Goal: Task Accomplishment & Management: Use online tool/utility

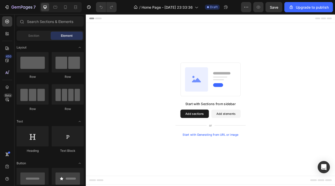
click at [222, 136] on button "Add sections" at bounding box center [219, 136] width 35 height 10
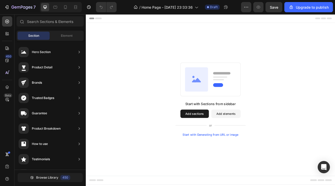
click at [222, 136] on button "Add sections" at bounding box center [219, 136] width 35 height 10
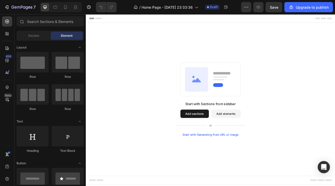
click at [218, 138] on button "Add sections" at bounding box center [219, 136] width 35 height 10
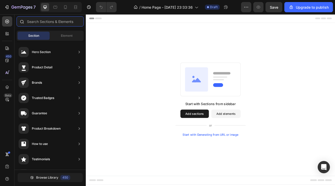
click at [42, 22] on input "text" at bounding box center [50, 21] width 67 height 10
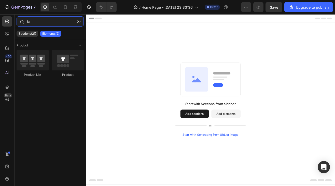
type input "f"
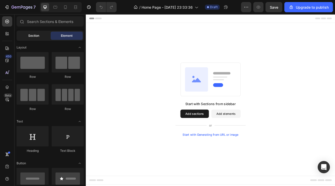
click at [40, 37] on div "Section" at bounding box center [34, 36] width 32 height 8
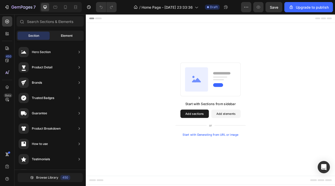
click at [73, 35] on div "Element" at bounding box center [67, 36] width 32 height 8
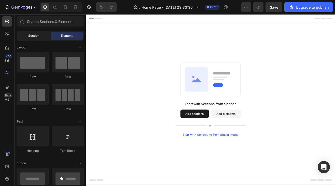
click at [37, 33] on div "Section" at bounding box center [34, 36] width 32 height 8
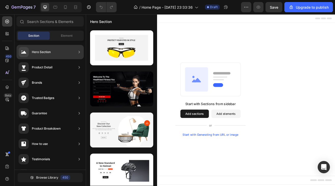
scroll to position [2669, 0]
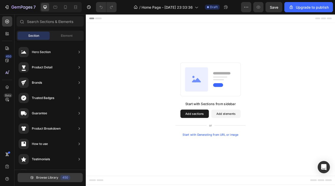
click at [46, 177] on span "Browse Library" at bounding box center [47, 177] width 22 height 5
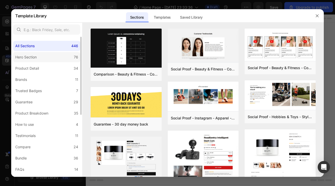
click at [48, 57] on label "Hero Section 76" at bounding box center [46, 57] width 67 height 10
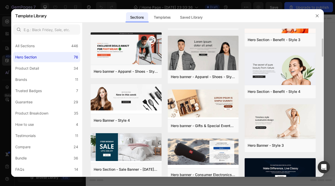
scroll to position [496, 0]
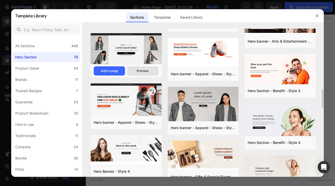
click at [144, 70] on div "Preview" at bounding box center [143, 71] width 12 height 5
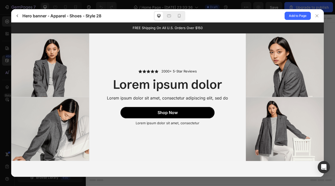
scroll to position [0, 0]
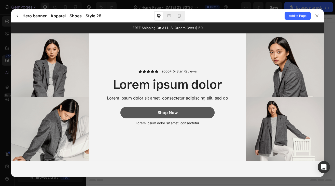
click at [162, 112] on span "Shop Now" at bounding box center [167, 112] width 20 height 5
click at [160, 113] on span "Shop Now" at bounding box center [167, 112] width 20 height 5
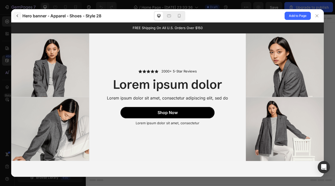
click at [15, 15] on icon "button" at bounding box center [17, 16] width 4 height 4
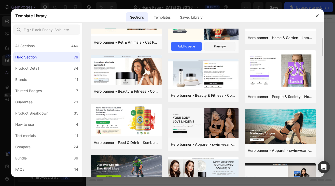
scroll to position [102, 0]
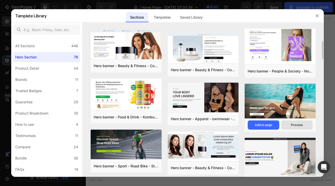
click at [297, 123] on div "Preview" at bounding box center [297, 125] width 12 height 5
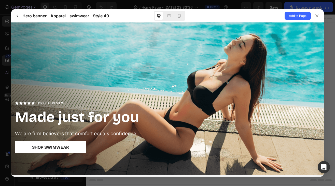
scroll to position [0, 0]
click at [16, 16] on icon "button" at bounding box center [17, 16] width 4 height 4
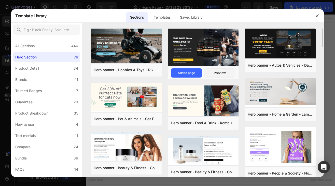
scroll to position [25, 0]
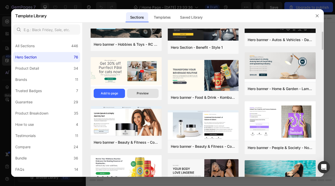
click at [138, 92] on div "Preview" at bounding box center [143, 93] width 12 height 5
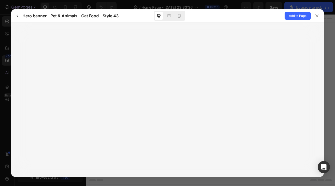
click at [18, 16] on icon "button" at bounding box center [17, 16] width 4 height 4
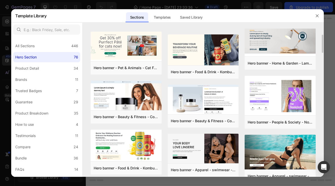
scroll to position [76, 0]
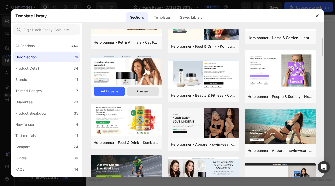
click at [144, 88] on button "Preview" at bounding box center [142, 91] width 31 height 9
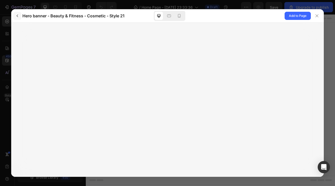
click at [20, 15] on button "button" at bounding box center [17, 16] width 8 height 8
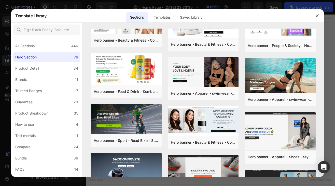
scroll to position [153, 0]
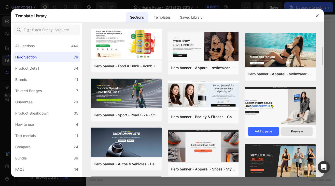
click at [298, 129] on div "Preview" at bounding box center [297, 131] width 12 height 5
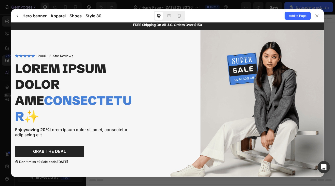
scroll to position [12, 0]
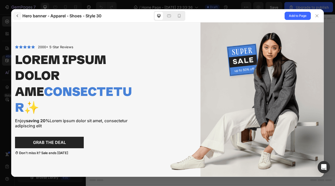
click at [16, 16] on icon "button" at bounding box center [17, 16] width 4 height 4
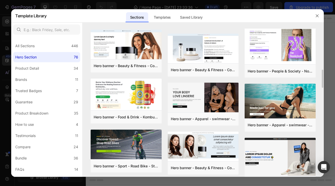
scroll to position [127, 0]
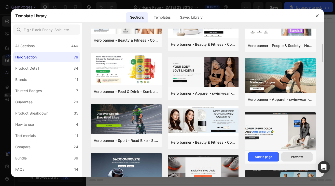
click at [296, 156] on div "Preview" at bounding box center [297, 156] width 12 height 5
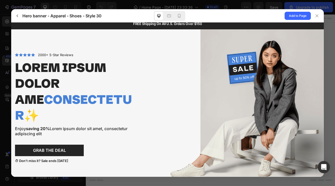
scroll to position [0, 0]
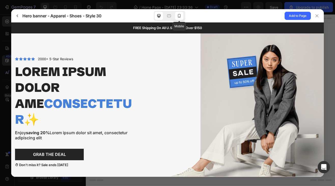
click at [180, 18] on icon at bounding box center [179, 15] width 5 height 5
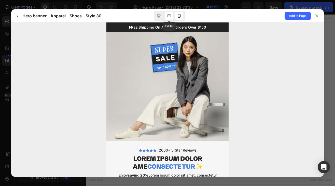
click at [168, 18] on icon at bounding box center [169, 15] width 5 height 5
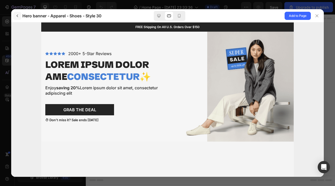
click at [20, 16] on button "button" at bounding box center [17, 16] width 8 height 8
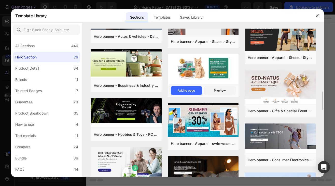
scroll to position [306, 0]
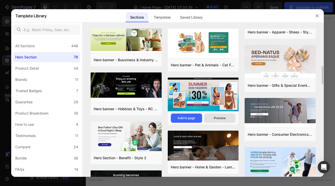
click at [215, 116] on div "Preview" at bounding box center [220, 118] width 12 height 5
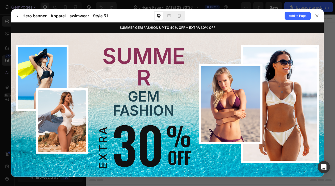
scroll to position [0, 0]
click at [20, 14] on button "button" at bounding box center [17, 16] width 8 height 8
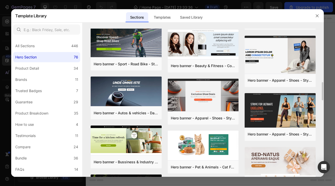
scroll to position [229, 0]
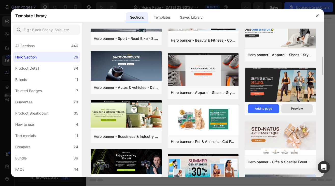
click at [300, 107] on div "Preview" at bounding box center [297, 108] width 12 height 5
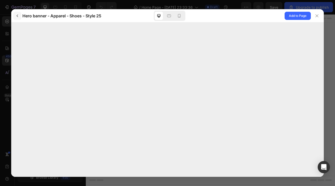
click at [16, 16] on icon "button" at bounding box center [17, 16] width 4 height 4
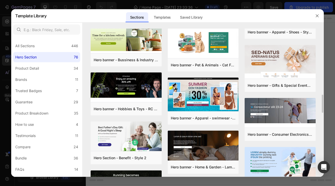
scroll to position [331, 0]
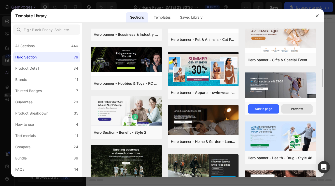
click at [293, 106] on button "Preview" at bounding box center [296, 108] width 31 height 9
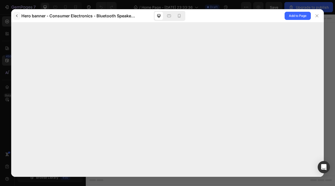
click at [17, 17] on icon "button" at bounding box center [17, 16] width 2 height 3
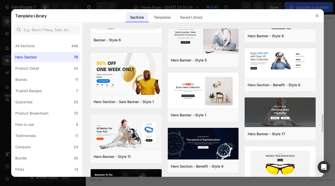
scroll to position [904, 0]
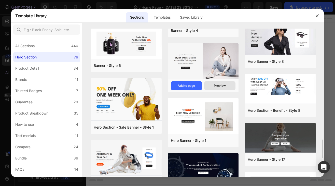
click at [219, 87] on div "Preview" at bounding box center [220, 85] width 12 height 5
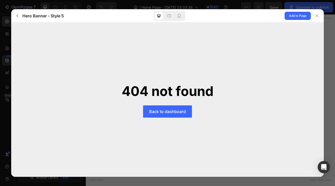
scroll to position [0, 0]
click at [18, 14] on icon "button" at bounding box center [17, 16] width 4 height 4
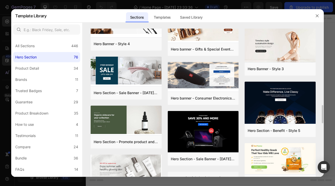
scroll to position [598, 0]
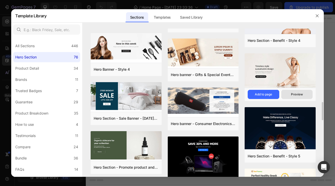
click at [297, 96] on div "Preview" at bounding box center [297, 94] width 12 height 5
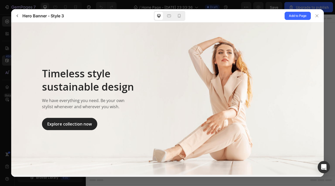
scroll to position [0, 0]
click at [169, 15] on icon at bounding box center [169, 15] width 4 height 3
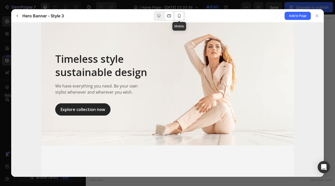
click at [182, 16] on div at bounding box center [179, 16] width 8 height 8
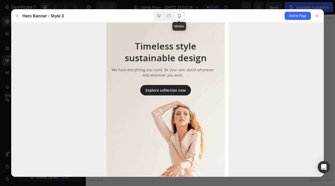
click at [180, 16] on icon at bounding box center [179, 15] width 5 height 5
click at [157, 17] on icon at bounding box center [158, 15] width 5 height 5
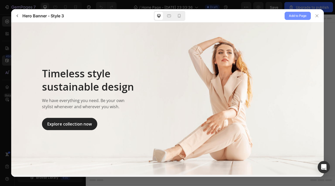
click at [303, 14] on span "Add to Page" at bounding box center [298, 16] width 18 height 6
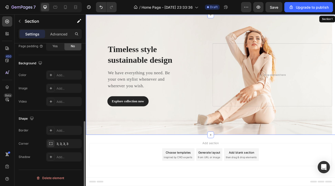
scroll to position [1, 0]
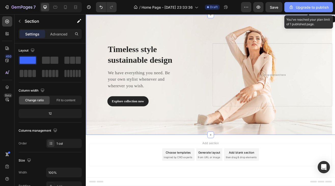
click at [297, 6] on div "Upgrade to publish" at bounding box center [309, 7] width 40 height 5
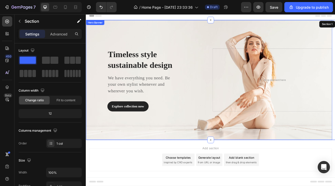
scroll to position [0, 0]
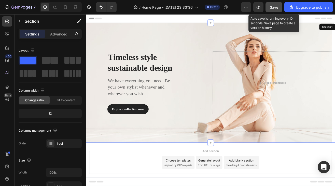
click at [277, 6] on span "Save" at bounding box center [274, 7] width 8 height 4
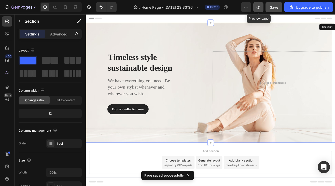
click at [257, 8] on icon "button" at bounding box center [258, 7] width 5 height 5
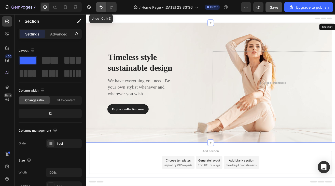
click at [101, 7] on icon "Undo/Redo" at bounding box center [101, 7] width 5 height 5
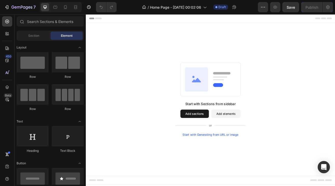
click at [211, 137] on button "Add sections" at bounding box center [219, 136] width 35 height 10
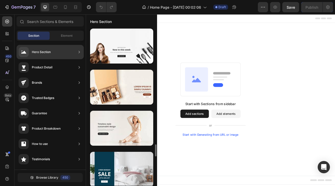
scroll to position [1480, 0]
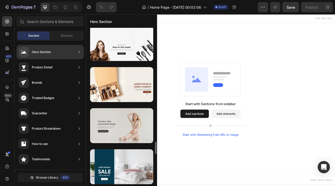
click at [125, 119] on div at bounding box center [121, 125] width 63 height 35
click at [127, 127] on div at bounding box center [121, 125] width 63 height 35
click at [127, 124] on div at bounding box center [121, 125] width 63 height 35
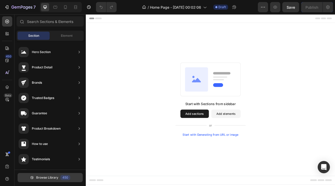
scroll to position [0, 0]
click at [46, 175] on button "Browse Library 450" at bounding box center [50, 177] width 65 height 9
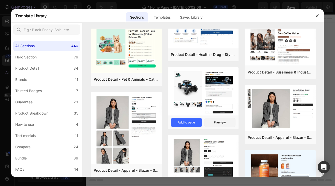
scroll to position [680, 0]
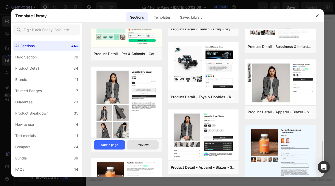
click at [143, 144] on div "Preview" at bounding box center [143, 144] width 12 height 5
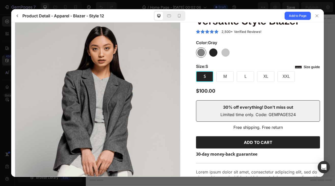
scroll to position [11, 0]
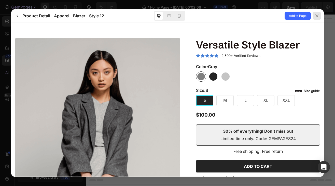
click at [319, 16] on icon at bounding box center [317, 16] width 4 height 4
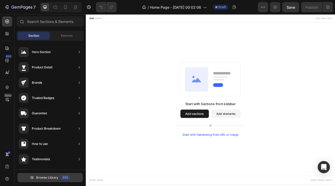
click at [42, 176] on span "Browse Library" at bounding box center [47, 177] width 22 height 5
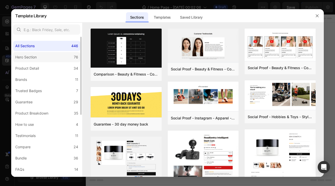
click at [50, 59] on label "Hero Section 76" at bounding box center [46, 57] width 67 height 10
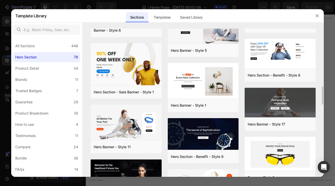
scroll to position [888, 0]
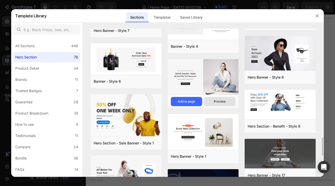
click at [218, 102] on div "Preview" at bounding box center [220, 101] width 12 height 5
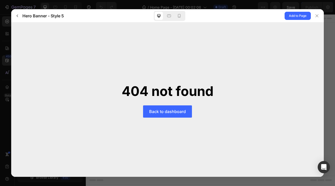
scroll to position [0, 0]
click at [18, 14] on icon "button" at bounding box center [17, 16] width 4 height 4
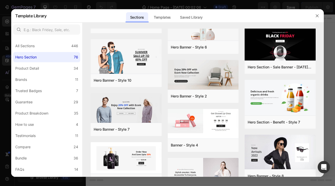
scroll to position [841, 0]
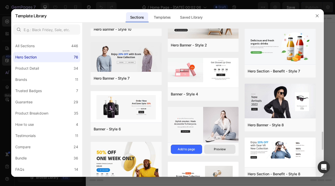
click at [223, 147] on div "Preview" at bounding box center [220, 149] width 12 height 5
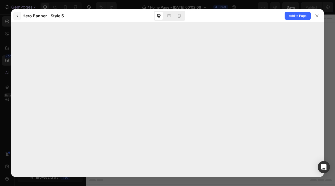
click at [18, 14] on icon "button" at bounding box center [17, 16] width 4 height 4
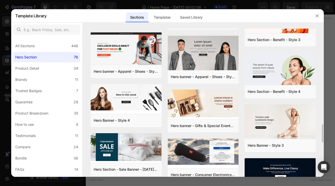
scroll to position [573, 0]
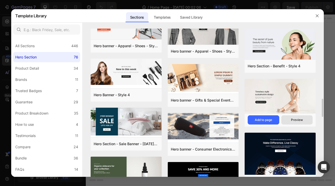
click at [294, 117] on button "Preview" at bounding box center [296, 119] width 31 height 9
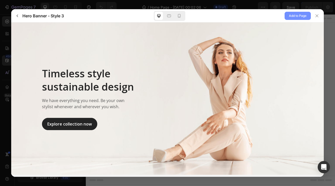
scroll to position [0, 0]
click at [292, 17] on span "Add to Page" at bounding box center [298, 16] width 18 height 6
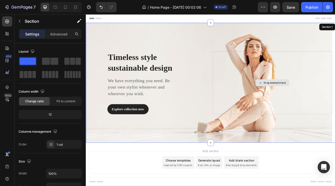
scroll to position [10, 0]
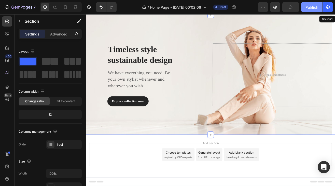
click at [312, 6] on div "Publish" at bounding box center [312, 7] width 13 height 5
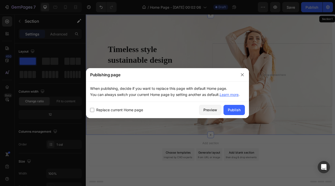
click at [95, 110] on label "Replace current Home page" at bounding box center [118, 110] width 49 height 6
checkbox input "true"
click at [231, 109] on div "Publish" at bounding box center [234, 109] width 13 height 5
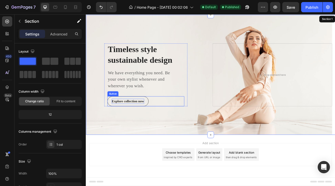
click at [136, 120] on div "Explore collection now" at bounding box center [136, 121] width 39 height 6
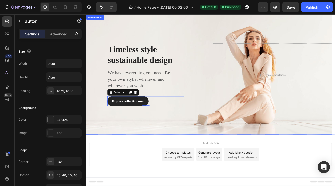
click at [221, 39] on div "Overlay" at bounding box center [237, 88] width 302 height 147
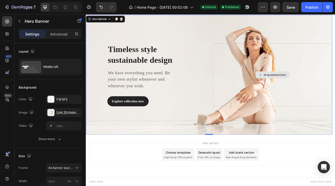
click at [289, 82] on div "Drop element here" at bounding box center [314, 88] width 147 height 77
click at [289, 45] on div "Overlay" at bounding box center [237, 88] width 302 height 147
click at [284, 84] on div "Drop element here" at bounding box center [314, 88] width 147 height 77
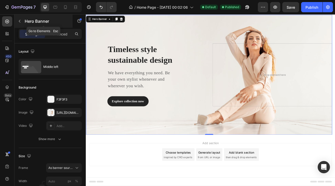
click at [22, 21] on button "button" at bounding box center [20, 21] width 8 height 8
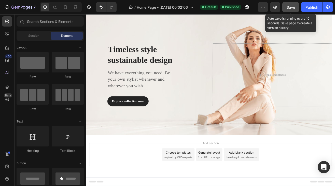
click at [290, 7] on span "Save" at bounding box center [291, 7] width 8 height 4
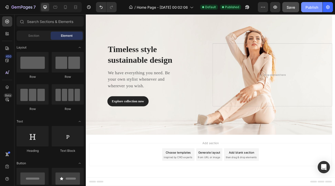
click at [311, 7] on div "Publish" at bounding box center [312, 7] width 13 height 5
click at [37, 38] on div "Section" at bounding box center [34, 36] width 32 height 8
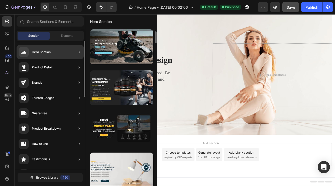
scroll to position [3, 0]
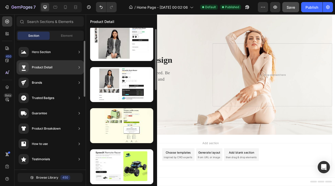
click at [42, 70] on div "Product Detail" at bounding box center [36, 67] width 34 height 10
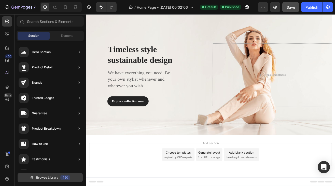
click at [57, 180] on button "Browse Library 450" at bounding box center [50, 177] width 65 height 9
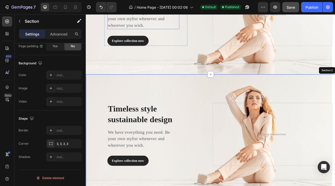
scroll to position [0, 0]
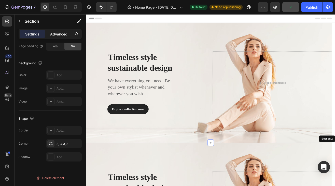
click at [60, 37] on div "Advanced" at bounding box center [58, 34] width 25 height 8
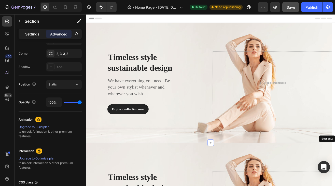
click at [37, 33] on p "Settings" at bounding box center [32, 33] width 14 height 5
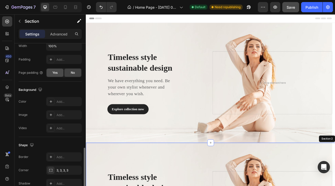
scroll to position [154, 0]
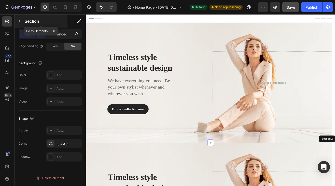
click at [19, 22] on icon "button" at bounding box center [20, 21] width 4 height 4
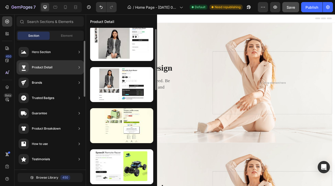
click at [43, 70] on div "Product Detail" at bounding box center [42, 67] width 21 height 5
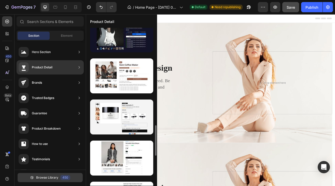
scroll to position [0, 0]
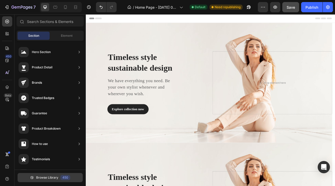
click at [38, 178] on span "Browse Library" at bounding box center [47, 177] width 22 height 5
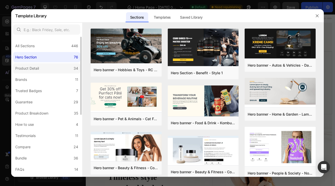
click at [36, 67] on div "Product Detail" at bounding box center [27, 68] width 24 height 6
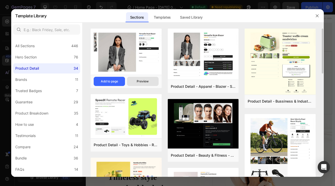
click at [149, 80] on button "Preview" at bounding box center [142, 81] width 31 height 9
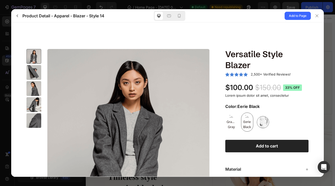
drag, startPoint x: 336, startPoint y: 108, endPoint x: 263, endPoint y: 117, distance: 72.9
click at [263, 117] on img at bounding box center [263, 122] width 12 height 12
click at [269, 128] on input "White Pearl White Pearl" at bounding box center [269, 128] width 0 height 0
click at [227, 120] on span "Granite Gray" at bounding box center [231, 124] width 12 height 10
click at [237, 131] on input "Granite Gray Granite Gray Granite Gray" at bounding box center [237, 131] width 0 height 0
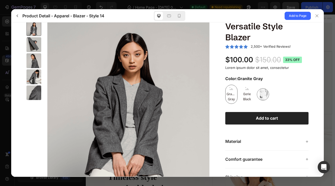
scroll to position [58, 0]
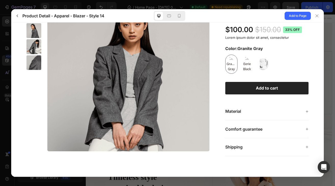
click at [306, 111] on icon at bounding box center [307, 111] width 2 height 2
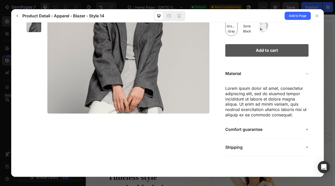
scroll to position [0, 0]
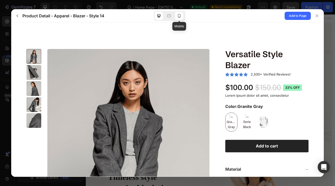
click at [179, 15] on icon at bounding box center [179, 15] width 5 height 5
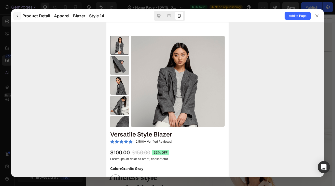
click at [18, 17] on icon "button" at bounding box center [17, 16] width 4 height 4
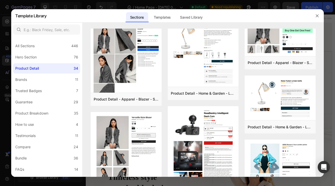
scroll to position [679, 0]
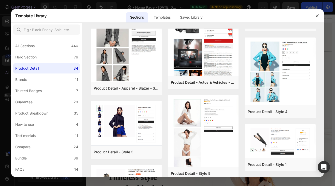
click at [0, 0] on div "Preview" at bounding box center [0, 0] width 0 height 0
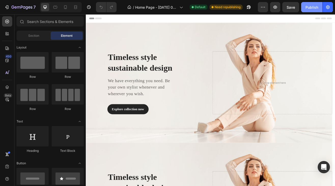
click at [309, 9] on div "Publish" at bounding box center [312, 7] width 13 height 5
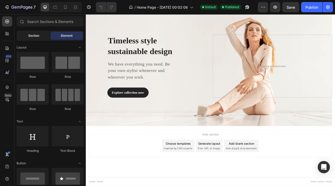
click at [36, 37] on span "Section" at bounding box center [33, 35] width 11 height 5
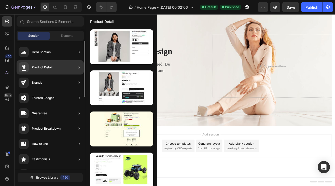
click at [48, 68] on div "Product Detail" at bounding box center [42, 67] width 21 height 5
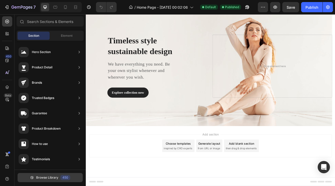
click at [47, 177] on span "Browse Library" at bounding box center [47, 177] width 22 height 5
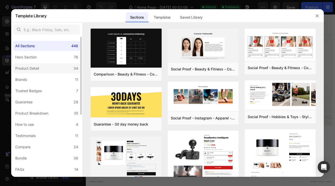
click at [30, 67] on div "Product Detail" at bounding box center [27, 68] width 24 height 6
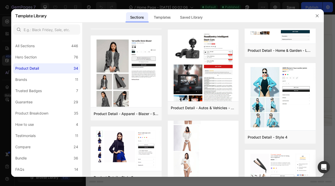
scroll to position [731, 0]
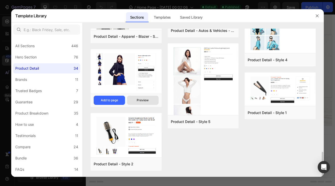
click at [143, 101] on div "Preview" at bounding box center [143, 100] width 12 height 5
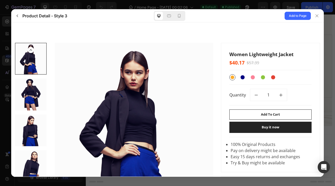
scroll to position [0, 0]
click at [18, 17] on icon "button" at bounding box center [17, 16] width 4 height 4
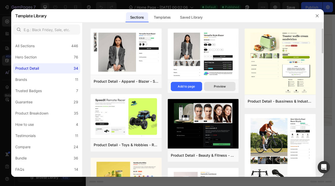
click at [223, 85] on div "Preview" at bounding box center [220, 86] width 12 height 5
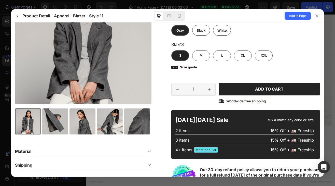
scroll to position [82, 0]
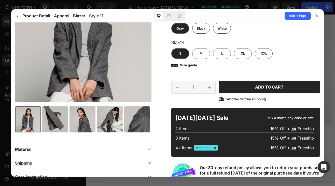
click at [44, 120] on div at bounding box center [55, 119] width 26 height 26
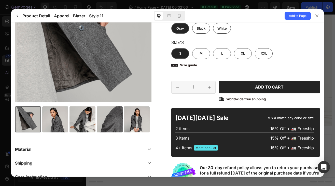
click at [75, 121] on div at bounding box center [82, 119] width 26 height 26
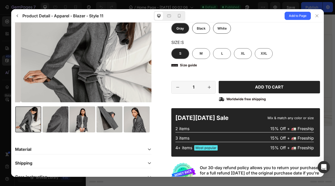
click at [97, 121] on div at bounding box center [109, 119] width 26 height 26
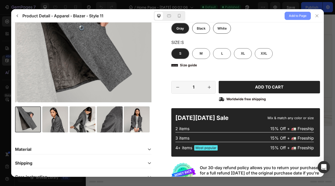
click at [294, 16] on span "Add to Page" at bounding box center [298, 16] width 18 height 6
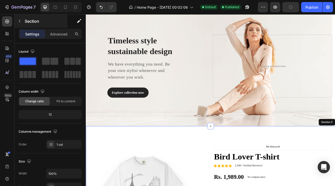
click at [20, 19] on icon "button" at bounding box center [20, 21] width 4 height 4
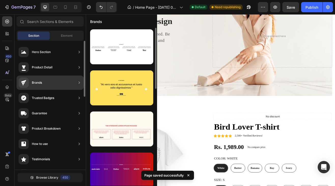
click at [47, 83] on div "Brands" at bounding box center [50, 82] width 67 height 14
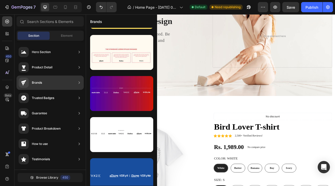
scroll to position [0, 0]
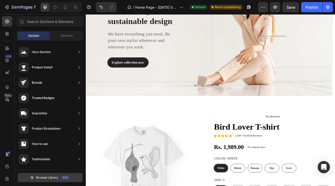
click at [46, 178] on span "Browse Library" at bounding box center [47, 177] width 22 height 5
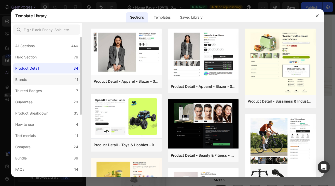
click at [30, 80] on label "Brands 11" at bounding box center [46, 79] width 67 height 10
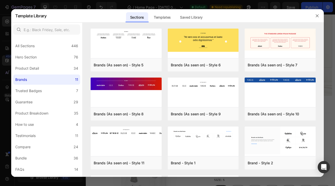
scroll to position [25, 0]
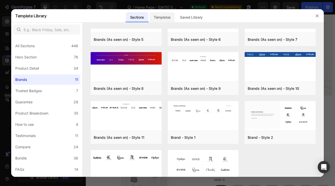
click at [169, 18] on div "Templates" at bounding box center [162, 17] width 25 height 10
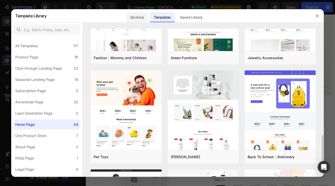
scroll to position [544, 0]
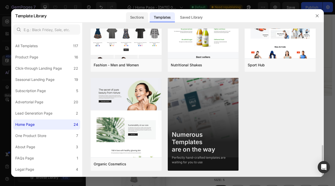
click at [143, 16] on div "Sections" at bounding box center [137, 17] width 22 height 10
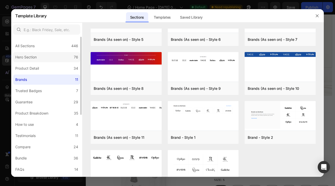
scroll to position [0, 0]
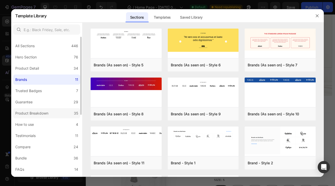
click at [39, 112] on div "Product Breakdown" at bounding box center [31, 113] width 33 height 6
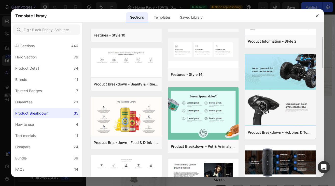
scroll to position [408, 0]
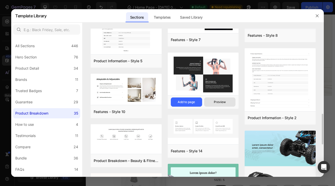
click at [219, 104] on div "Preview" at bounding box center [220, 102] width 12 height 5
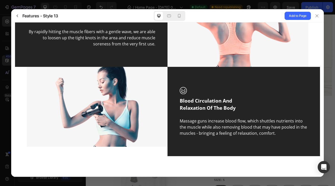
scroll to position [0, 0]
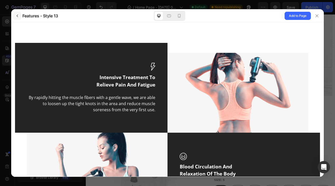
click at [20, 14] on button "button" at bounding box center [17, 16] width 8 height 8
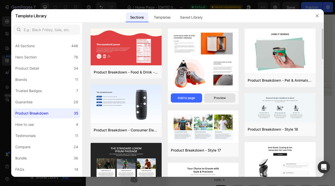
click at [225, 98] on div "Preview" at bounding box center [220, 98] width 12 height 5
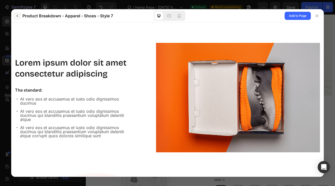
click at [16, 16] on icon "button" at bounding box center [17, 16] width 4 height 4
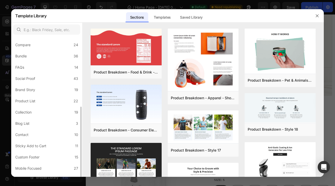
scroll to position [110, 0]
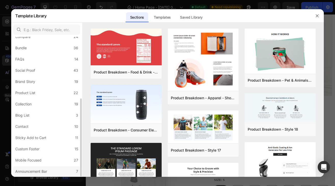
click at [55, 173] on label "Announcement Bar 7" at bounding box center [46, 171] width 67 height 10
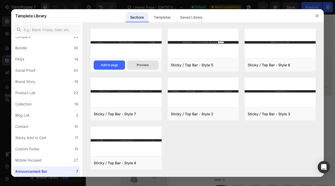
click at [140, 66] on div "Preview" at bounding box center [143, 65] width 12 height 5
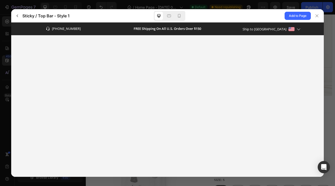
scroll to position [0, 0]
click at [292, 15] on span "Add to Page" at bounding box center [298, 16] width 18 height 6
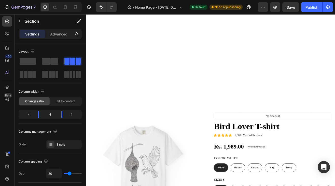
scroll to position [445, 0]
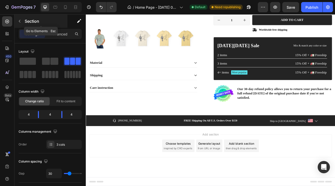
click at [21, 21] on icon "button" at bounding box center [20, 21] width 4 height 4
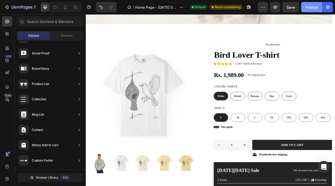
scroll to position [114, 0]
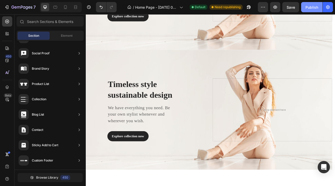
click at [308, 6] on div "Publish" at bounding box center [312, 7] width 13 height 5
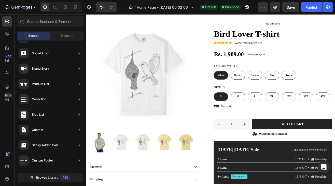
scroll to position [51, 0]
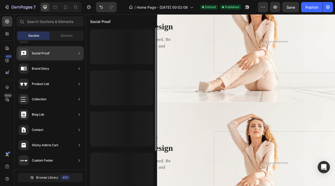
click at [36, 33] on span "Section" at bounding box center [33, 35] width 11 height 5
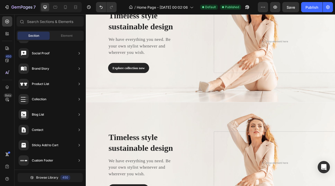
click at [36, 34] on span "Section" at bounding box center [33, 35] width 11 height 5
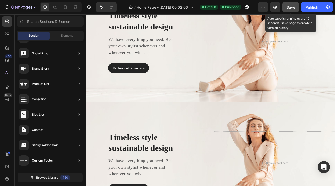
click at [291, 8] on span "Save" at bounding box center [291, 7] width 8 height 4
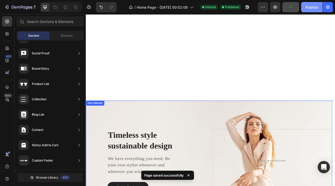
click at [307, 8] on div "Publish" at bounding box center [312, 7] width 13 height 5
click at [308, 8] on button "Publish" at bounding box center [311, 7] width 21 height 10
click at [306, 7] on button "Publish" at bounding box center [311, 7] width 21 height 10
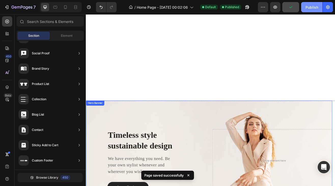
click at [306, 7] on button "Publish" at bounding box center [311, 7] width 21 height 10
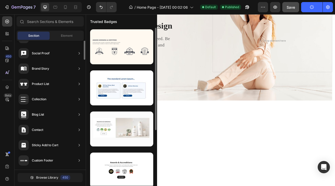
click at [53, 69] on div "Hero Section Product Detail Brands Trusted Badges Guarantee Product Breakdown H…" at bounding box center [50, 21] width 71 height 295
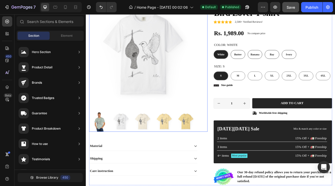
scroll to position [368, 0]
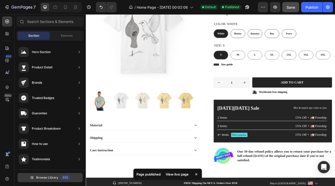
click at [48, 176] on span "Browse Library" at bounding box center [47, 177] width 22 height 5
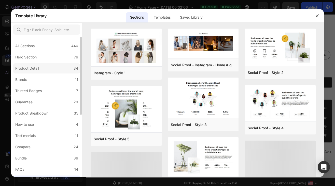
click at [34, 69] on div "Product Detail" at bounding box center [27, 68] width 24 height 6
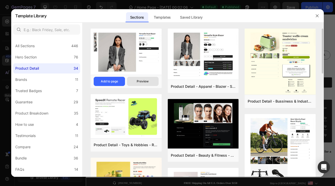
click at [149, 81] on button "Preview" at bounding box center [142, 81] width 31 height 9
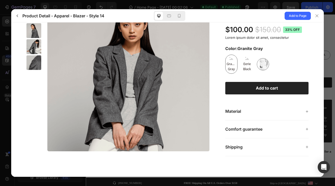
scroll to position [58, 0]
click at [245, 64] on span "Eerie Black" at bounding box center [247, 66] width 12 height 10
click at [253, 74] on input "Eerie Black Eerie Black Eerie Black" at bounding box center [253, 74] width 0 height 0
click at [263, 65] on img at bounding box center [263, 64] width 12 height 12
click at [269, 70] on input "White Pearl White Pearl" at bounding box center [269, 70] width 0 height 0
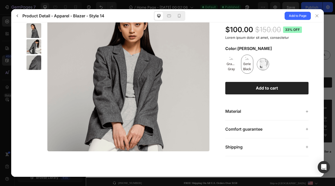
click at [247, 67] on span "Eerie Black" at bounding box center [247, 66] width 12 height 10
click at [253, 74] on input "Eerie Black Eerie Black Eerie Black" at bounding box center [253, 74] width 0 height 0
click at [231, 66] on span "Granite Gray" at bounding box center [231, 66] width 12 height 10
click at [237, 74] on input "Granite Gray Granite Gray Granite Gray" at bounding box center [237, 74] width 0 height 0
click at [20, 18] on button "button" at bounding box center [17, 16] width 8 height 8
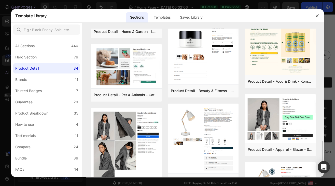
scroll to position [516, 0]
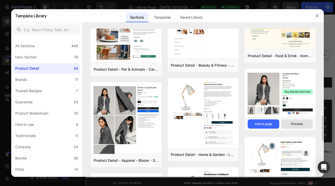
click at [299, 121] on button "Preview" at bounding box center [296, 123] width 31 height 9
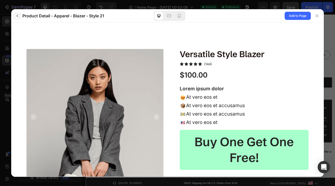
scroll to position [0, 0]
click at [17, 17] on icon "button" at bounding box center [17, 16] width 4 height 4
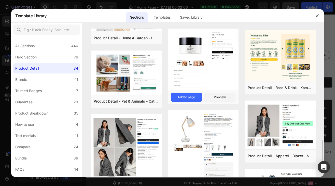
scroll to position [509, 0]
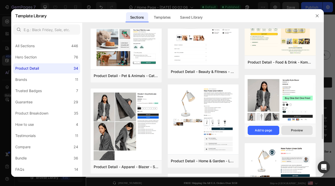
click at [300, 131] on div "Preview" at bounding box center [297, 130] width 12 height 5
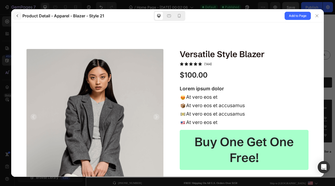
scroll to position [0, 0]
click at [19, 14] on icon "button" at bounding box center [17, 16] width 4 height 4
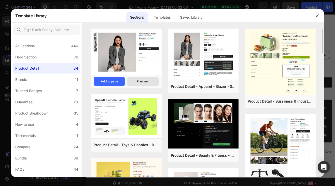
click at [140, 82] on div "Preview" at bounding box center [143, 81] width 12 height 5
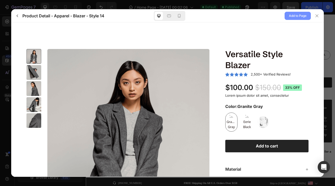
click at [290, 17] on span "Add to Page" at bounding box center [298, 16] width 18 height 6
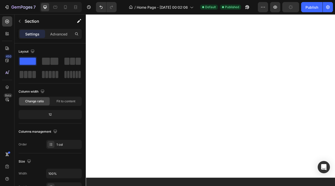
click at [289, 10] on button "button" at bounding box center [290, 7] width 17 height 10
click at [18, 21] on icon "button" at bounding box center [20, 21] width 4 height 4
click at [0, 0] on icon at bounding box center [0, 0] width 0 height 0
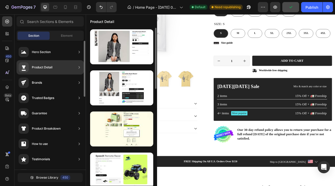
click at [43, 67] on div "Product Detail" at bounding box center [42, 67] width 21 height 5
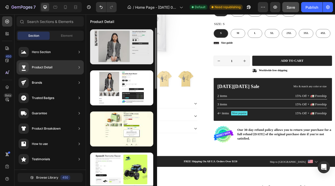
click at [123, 54] on div at bounding box center [121, 46] width 63 height 35
click at [130, 55] on div at bounding box center [121, 46] width 63 height 35
click at [129, 55] on div at bounding box center [121, 46] width 63 height 35
click at [111, 53] on div at bounding box center [121, 46] width 63 height 35
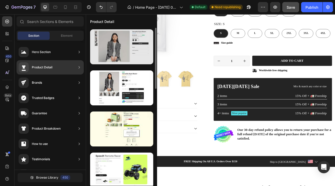
click at [111, 53] on div at bounding box center [121, 46] width 63 height 35
click at [116, 47] on div at bounding box center [121, 46] width 63 height 35
click at [137, 53] on div at bounding box center [121, 46] width 63 height 35
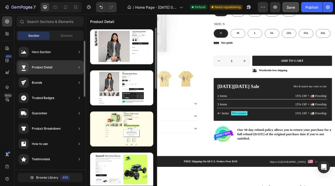
click at [47, 69] on div "Product Detail" at bounding box center [42, 67] width 21 height 5
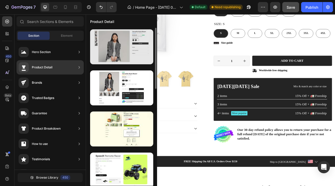
click at [118, 54] on div at bounding box center [121, 46] width 63 height 35
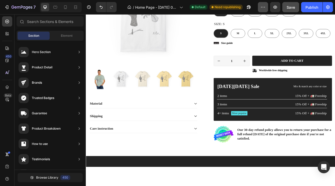
scroll to position [242, 0]
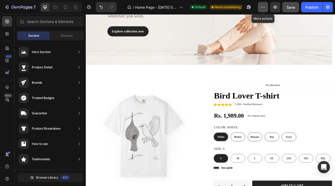
click at [264, 6] on icon "button" at bounding box center [263, 7] width 5 height 5
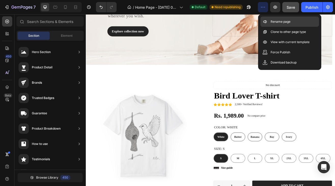
click at [270, 27] on div "Rename page" at bounding box center [290, 32] width 59 height 10
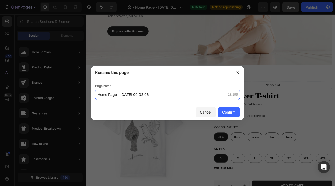
click at [169, 95] on input "Home Page - Aug 27, 00:02:06" at bounding box center [167, 94] width 145 height 10
type input "Home Page -Final"
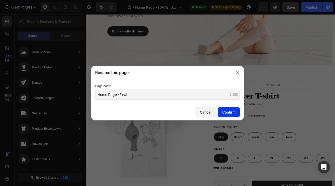
click at [223, 114] on div "Confirm" at bounding box center [228, 111] width 13 height 5
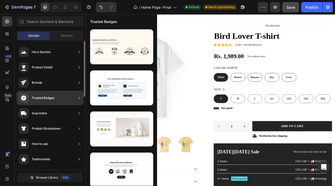
scroll to position [318, 0]
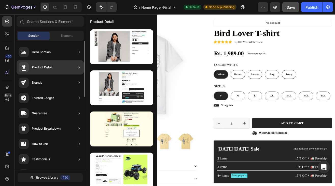
click at [49, 65] on div "Product Detail" at bounding box center [42, 67] width 21 height 5
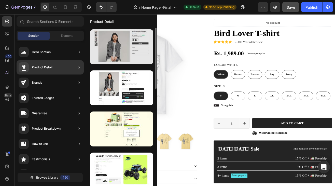
click at [116, 51] on div at bounding box center [121, 46] width 63 height 35
click at [124, 46] on div at bounding box center [121, 46] width 63 height 35
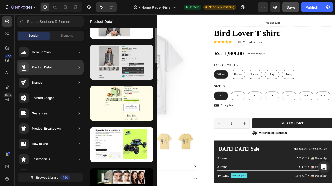
scroll to position [0, 0]
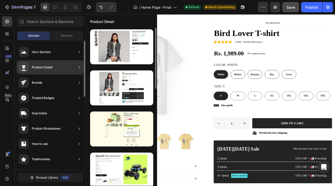
click at [53, 64] on div "Product Detail" at bounding box center [50, 67] width 67 height 14
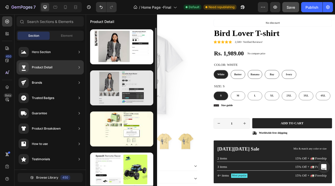
click at [119, 90] on div at bounding box center [121, 87] width 63 height 35
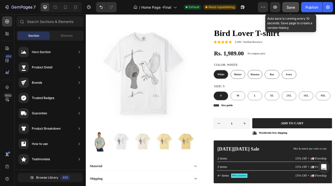
click at [292, 9] on span "Save" at bounding box center [291, 7] width 8 height 4
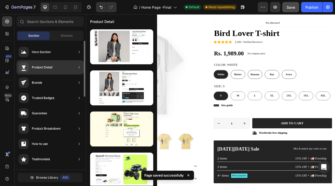
click at [51, 64] on div "Product Detail" at bounding box center [36, 67] width 34 height 10
click at [49, 69] on div "Product Detail" at bounding box center [42, 67] width 21 height 5
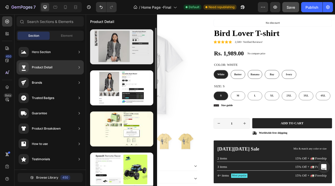
click at [109, 49] on div at bounding box center [121, 46] width 63 height 35
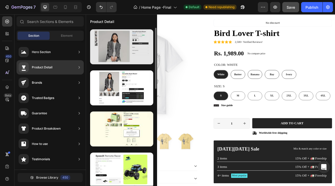
click at [109, 49] on div at bounding box center [121, 46] width 63 height 35
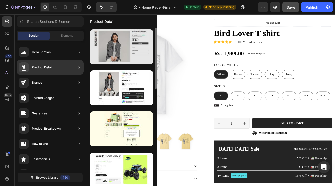
click at [109, 49] on div at bounding box center [121, 46] width 63 height 35
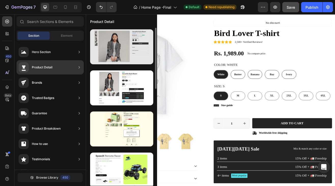
click at [123, 47] on div at bounding box center [121, 46] width 63 height 35
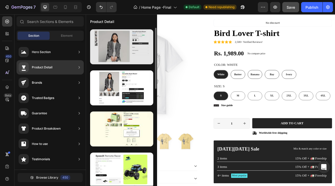
click at [123, 47] on div at bounding box center [121, 46] width 63 height 35
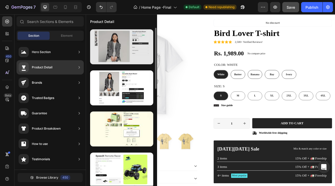
click at [123, 47] on div at bounding box center [121, 46] width 63 height 35
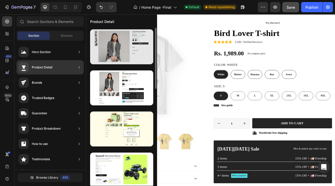
click at [123, 47] on div at bounding box center [121, 46] width 63 height 35
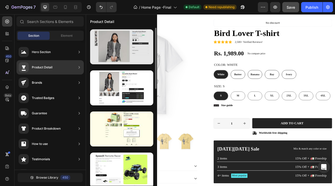
click at [123, 47] on div at bounding box center [121, 46] width 63 height 35
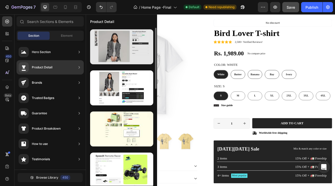
click at [123, 47] on div at bounding box center [121, 46] width 63 height 35
click at [122, 45] on div at bounding box center [121, 46] width 63 height 35
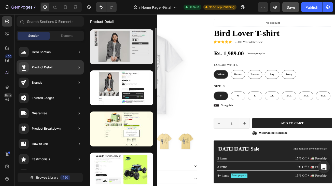
click at [122, 45] on div at bounding box center [121, 46] width 63 height 35
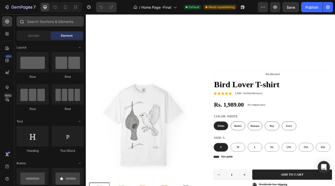
scroll to position [399, 0]
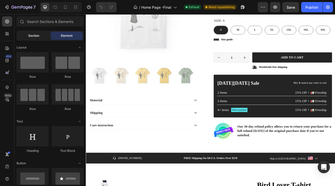
click at [43, 32] on div "Section" at bounding box center [34, 36] width 32 height 8
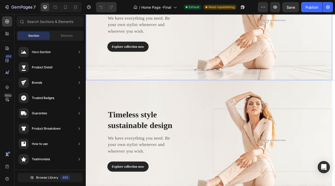
scroll to position [178, 0]
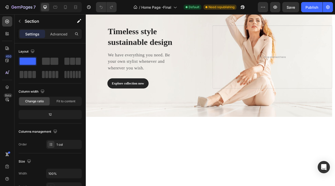
scroll to position [0, 0]
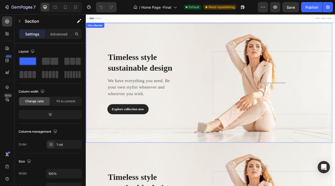
click at [208, 55] on div "Overlay" at bounding box center [237, 98] width 302 height 147
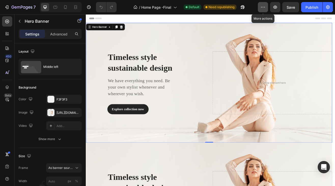
click at [267, 6] on button "button" at bounding box center [263, 7] width 10 height 10
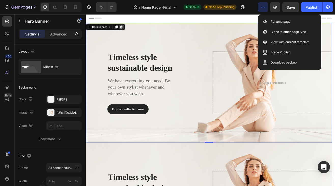
click at [130, 30] on icon at bounding box center [129, 30] width 3 height 4
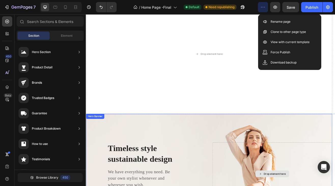
scroll to position [117, 0]
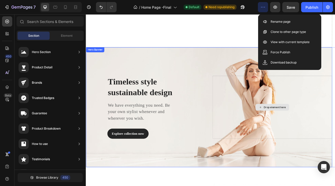
click at [263, 7] on icon "button" at bounding box center [263, 7] width 5 height 5
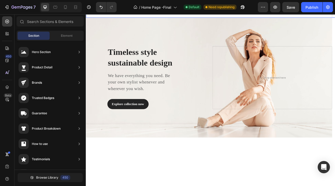
scroll to position [0, 0]
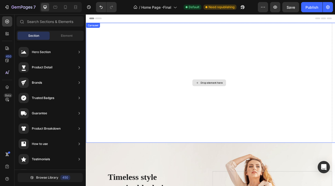
click at [96, 28] on div "Carousel" at bounding box center [94, 27] width 15 height 5
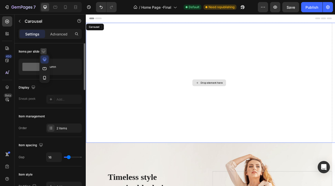
click at [43, 53] on icon "button" at bounding box center [43, 51] width 5 height 5
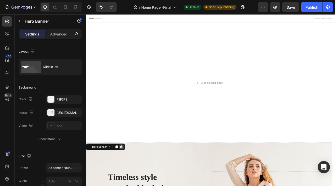
click at [129, 175] on icon at bounding box center [129, 176] width 4 height 4
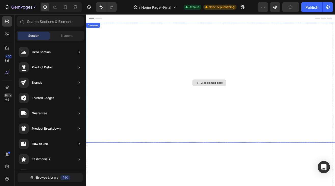
scroll to position [33, 0]
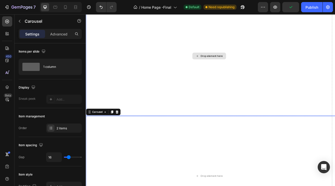
scroll to position [0, 0]
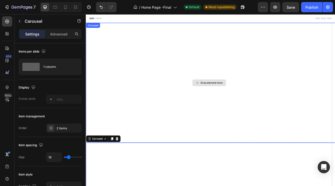
click at [105, 54] on div "Drop element here" at bounding box center [237, 98] width 302 height 147
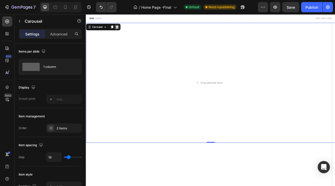
click at [124, 30] on icon at bounding box center [123, 30] width 3 height 4
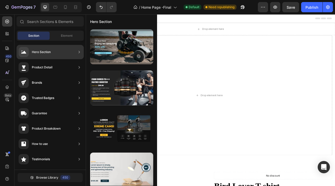
click at [48, 55] on div "Hero Section" at bounding box center [35, 52] width 32 height 10
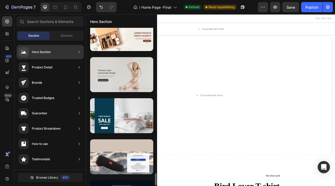
scroll to position [1556, 0]
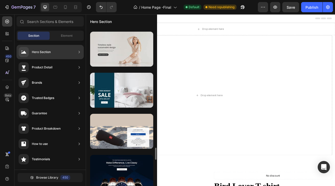
click at [128, 55] on div at bounding box center [121, 49] width 63 height 35
click at [116, 47] on div at bounding box center [121, 49] width 63 height 35
click at [130, 56] on div at bounding box center [121, 49] width 63 height 35
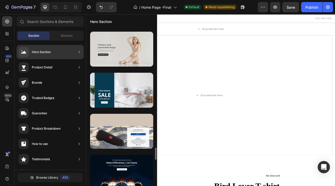
click at [130, 56] on div at bounding box center [121, 49] width 63 height 35
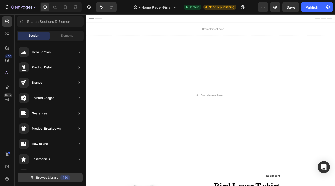
scroll to position [0, 0]
click at [54, 176] on span "Browse Library" at bounding box center [47, 177] width 22 height 5
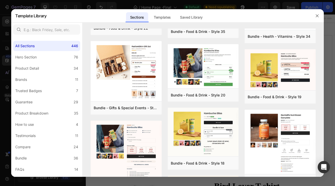
scroll to position [298, 0]
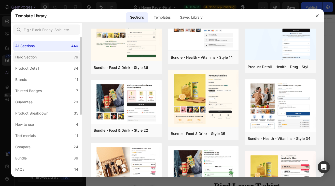
click at [38, 56] on div "Hero Section" at bounding box center [26, 57] width 23 height 6
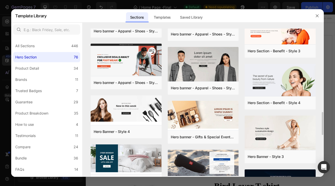
scroll to position [562, 0]
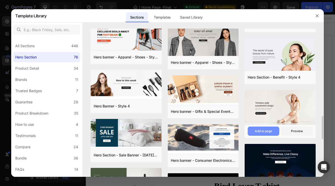
click at [257, 128] on button "Add to page" at bounding box center [263, 130] width 31 height 9
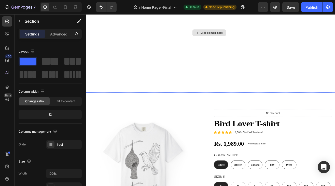
scroll to position [127, 0]
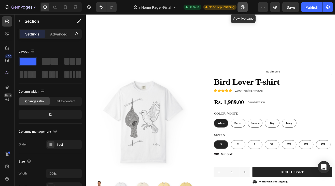
click at [243, 8] on icon "button" at bounding box center [242, 7] width 5 height 5
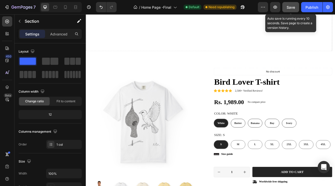
drag, startPoint x: 290, startPoint y: 6, endPoint x: 162, endPoint y: 38, distance: 131.5
click at [290, 6] on span "Save" at bounding box center [291, 7] width 8 height 4
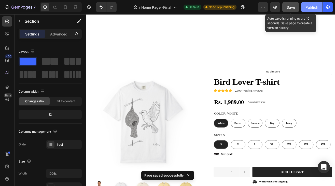
click at [313, 7] on div "Publish" at bounding box center [312, 7] width 13 height 5
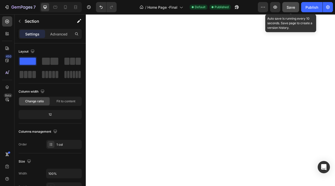
scroll to position [669, 0]
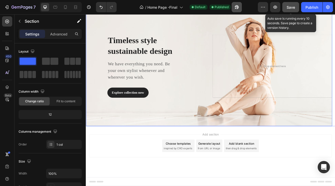
click at [237, 7] on icon "button" at bounding box center [236, 7] width 5 height 5
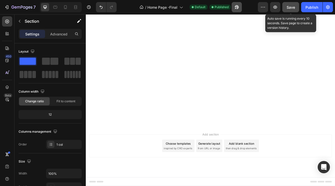
scroll to position [312, 0]
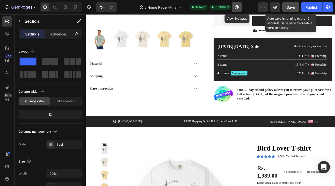
click at [236, 8] on icon "button" at bounding box center [235, 8] width 1 height 1
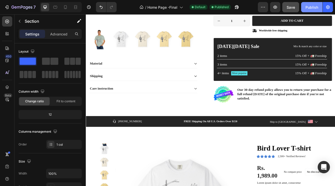
drag, startPoint x: 314, startPoint y: 6, endPoint x: 162, endPoint y: 26, distance: 152.6
click at [314, 6] on div "Publish" at bounding box center [312, 7] width 13 height 5
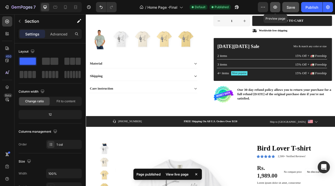
click at [276, 7] on icon "button" at bounding box center [275, 7] width 5 height 5
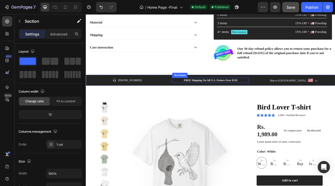
scroll to position [363, 0]
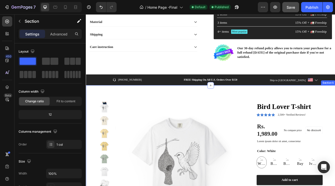
drag, startPoint x: 245, startPoint y: 33, endPoint x: 296, endPoint y: 26, distance: 51.3
click at [238, 12] on html "Header Product Images Material Shipping Care instruction Accordion Icon Icon Ic…" at bounding box center [239, 90] width 306 height 879
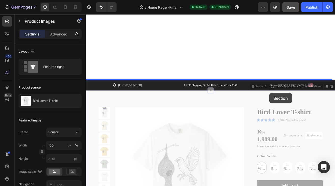
scroll to position [459, 0]
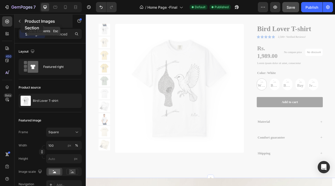
click at [21, 23] on icon "button" at bounding box center [20, 21] width 4 height 4
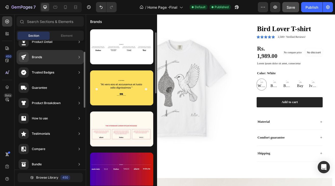
scroll to position [0, 0]
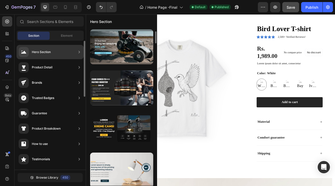
click at [37, 52] on div "Hero Section" at bounding box center [41, 51] width 19 height 5
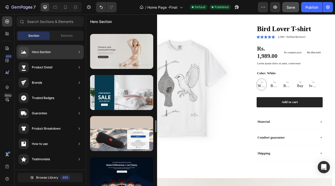
scroll to position [1528, 0]
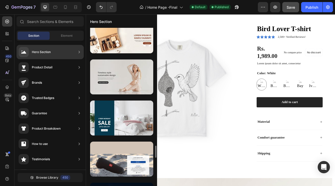
click at [125, 76] on div at bounding box center [121, 76] width 63 height 35
click at [128, 79] on div at bounding box center [121, 76] width 63 height 35
click at [109, 77] on div at bounding box center [121, 76] width 63 height 35
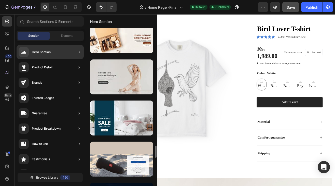
click at [109, 77] on div at bounding box center [121, 76] width 63 height 35
click at [110, 79] on div at bounding box center [121, 76] width 63 height 35
click at [114, 79] on div at bounding box center [121, 76] width 63 height 35
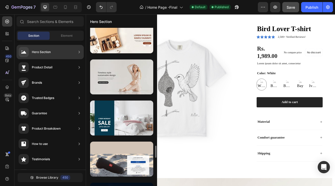
click at [114, 79] on div at bounding box center [121, 76] width 63 height 35
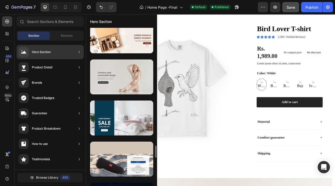
click at [114, 79] on div at bounding box center [121, 76] width 63 height 35
click at [115, 79] on div at bounding box center [121, 76] width 63 height 35
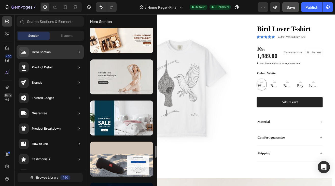
click at [115, 79] on div at bounding box center [121, 76] width 63 height 35
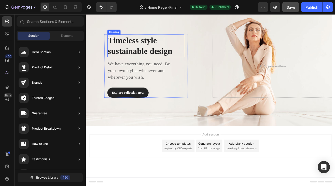
scroll to position [663, 0]
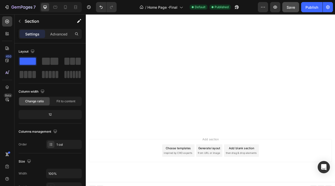
click at [196, 83] on div at bounding box center [239, 83] width 306 height 147
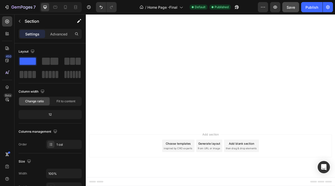
drag, startPoint x: 128, startPoint y: 17, endPoint x: 138, endPoint y: 57, distance: 40.7
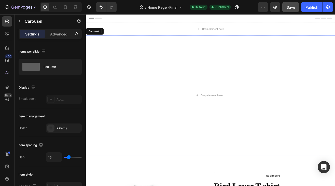
click at [138, 57] on div "Drop element here" at bounding box center [237, 113] width 302 height 147
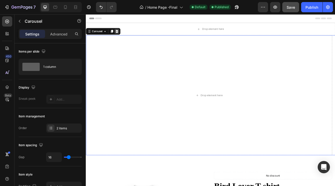
click at [123, 35] on icon at bounding box center [124, 35] width 4 height 4
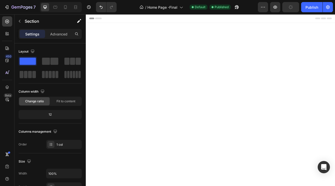
drag, startPoint x: 165, startPoint y: 82, endPoint x: 165, endPoint y: 86, distance: 3.8
